Goal: Task Accomplishment & Management: Use online tool/utility

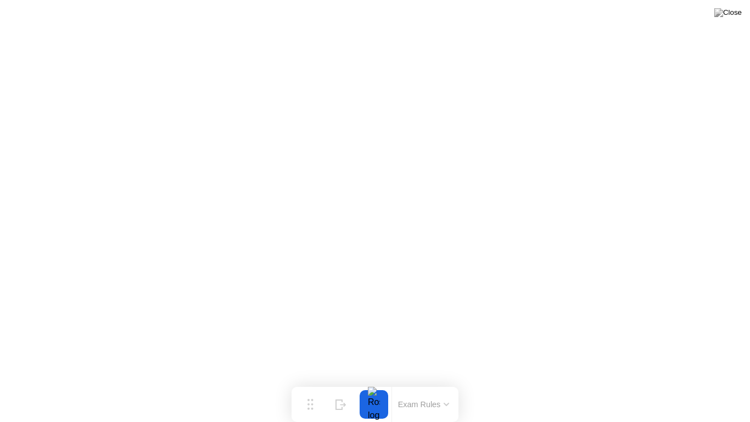
click at [731, 20] on button at bounding box center [728, 12] width 33 height 14
click div "End Proctoring Session"
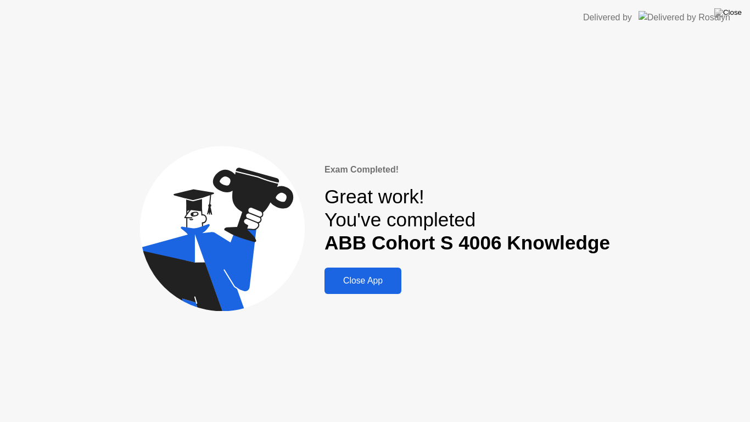
click at [366, 277] on div "Close App" at bounding box center [363, 281] width 70 height 10
